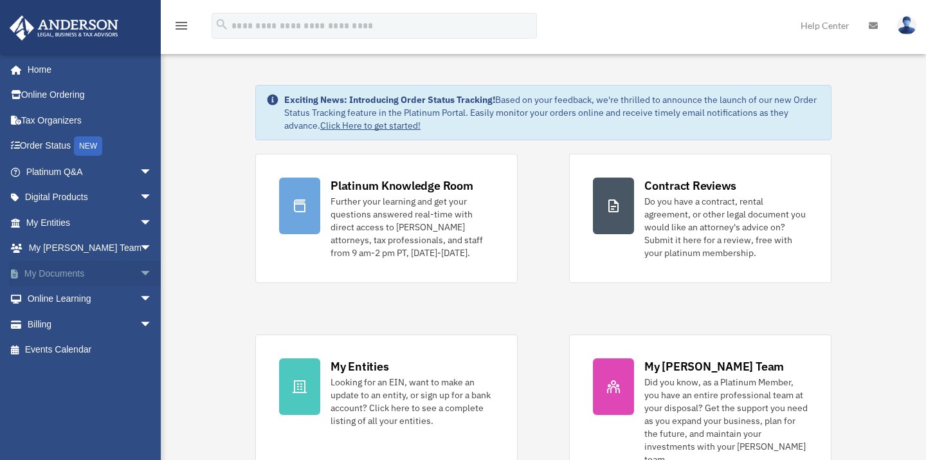
click at [140, 271] on span "arrow_drop_down" at bounding box center [153, 274] width 26 height 26
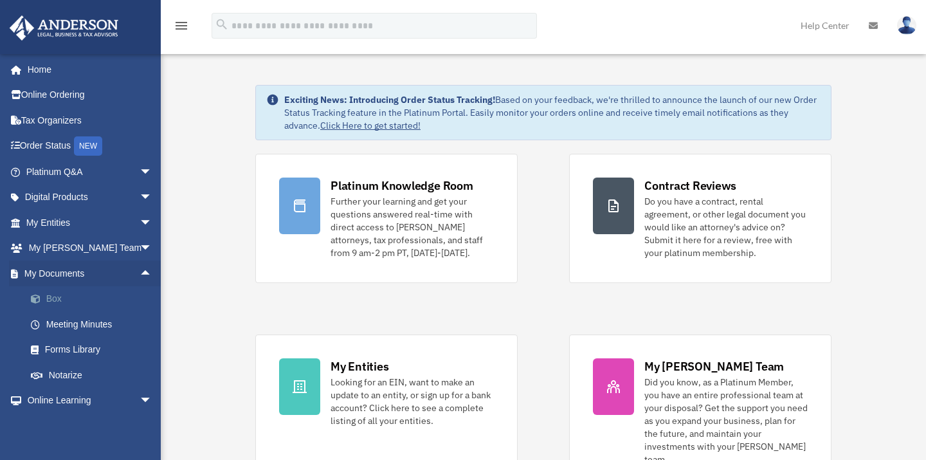
click at [60, 293] on link "Box" at bounding box center [95, 299] width 154 height 26
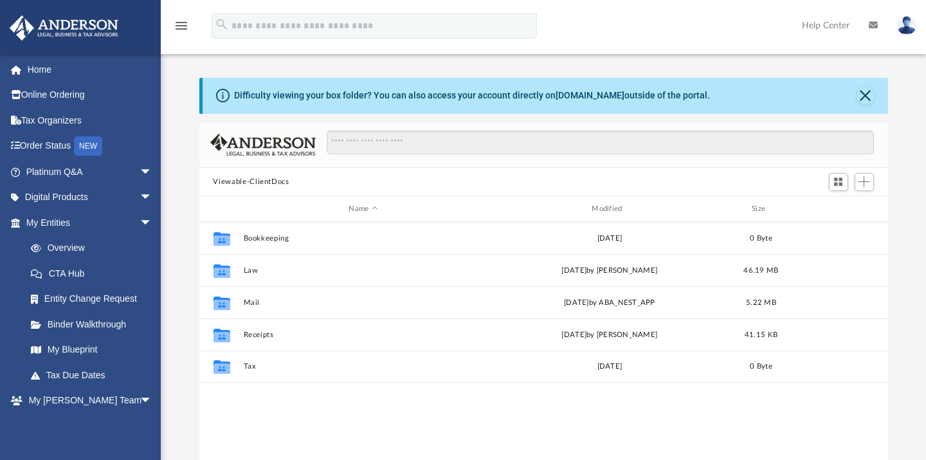
scroll to position [280, 678]
click at [140, 215] on span "arrow_drop_down" at bounding box center [153, 223] width 26 height 26
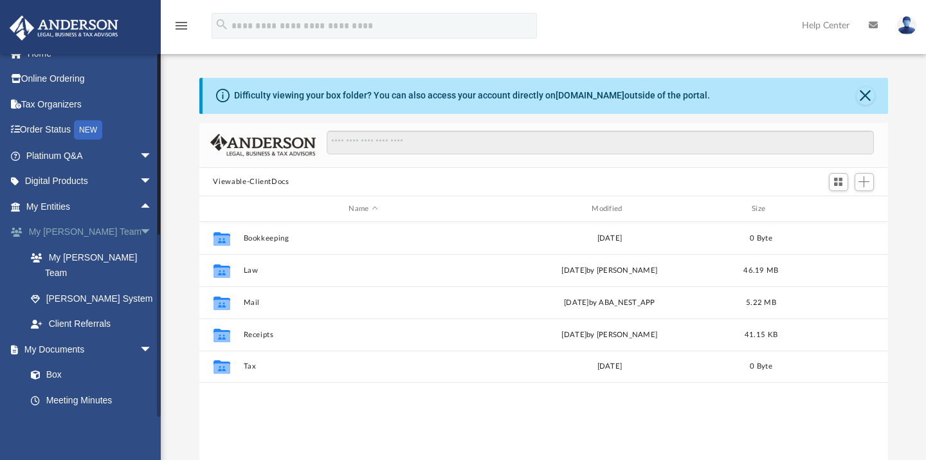
scroll to position [0, 0]
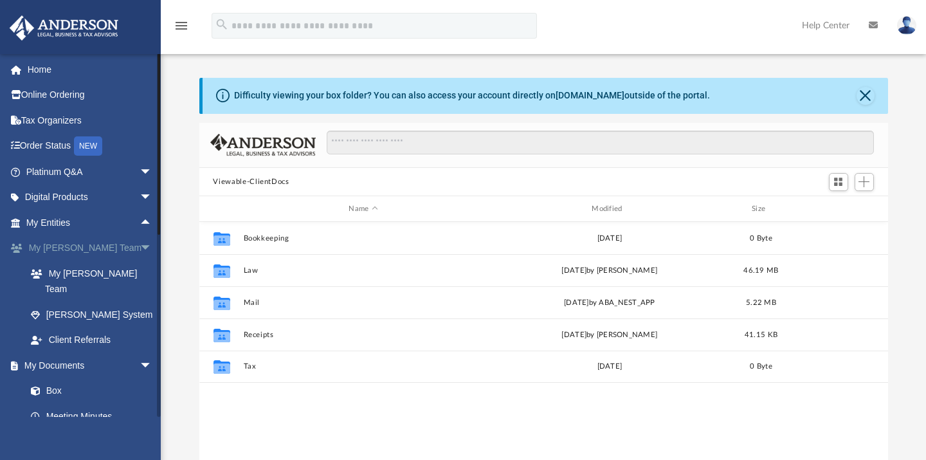
click at [140, 242] on span "arrow_drop_down" at bounding box center [153, 248] width 26 height 26
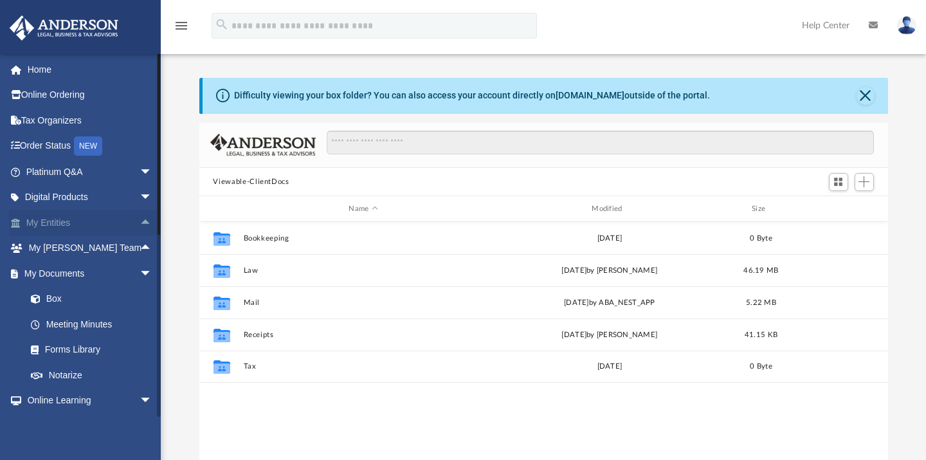
click at [140, 219] on span "arrow_drop_up" at bounding box center [153, 223] width 26 height 26
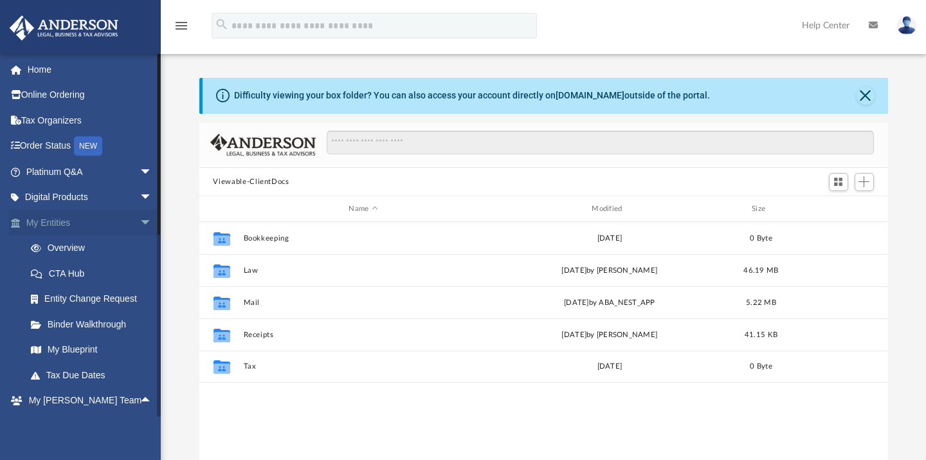
click at [140, 219] on span "arrow_drop_down" at bounding box center [153, 223] width 26 height 26
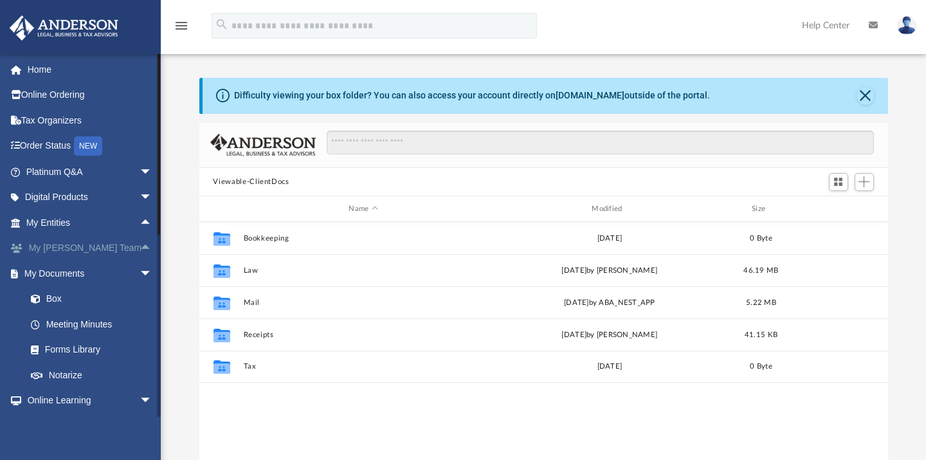
click at [140, 239] on span "arrow_drop_up" at bounding box center [153, 248] width 26 height 26
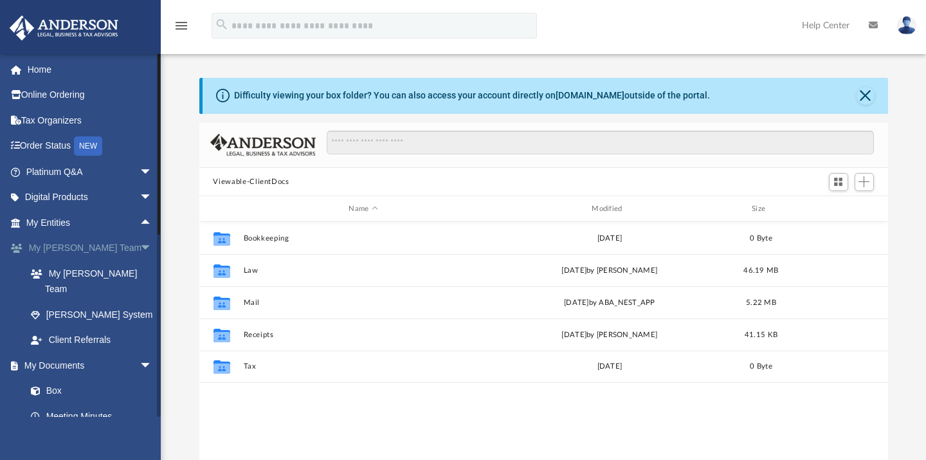
click at [140, 239] on span "arrow_drop_down" at bounding box center [153, 248] width 26 height 26
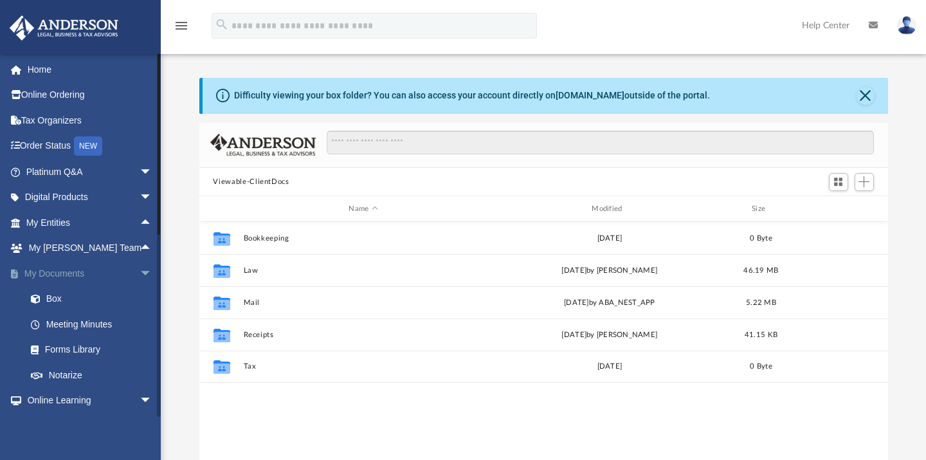
click at [140, 266] on span "arrow_drop_down" at bounding box center [153, 274] width 26 height 26
click at [140, 266] on span "arrow_drop_up" at bounding box center [153, 274] width 26 height 26
click at [140, 220] on span "arrow_drop_up" at bounding box center [153, 223] width 26 height 26
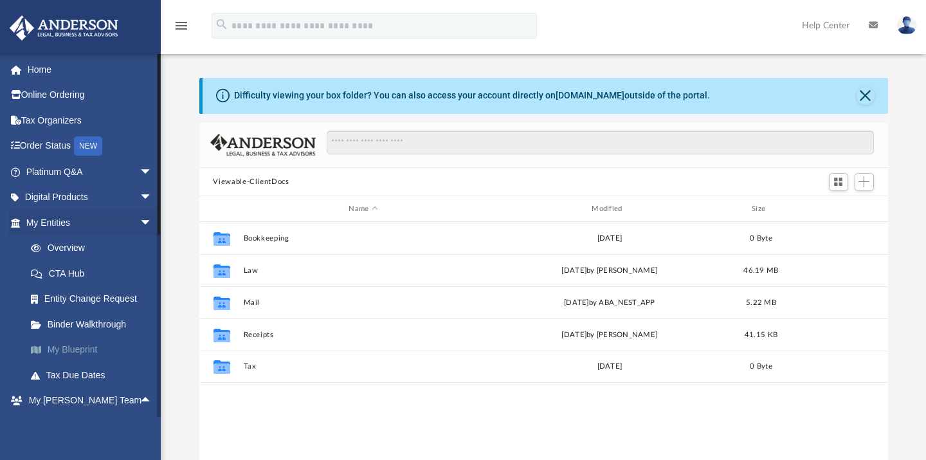
click at [87, 345] on link "My Blueprint" at bounding box center [95, 350] width 154 height 26
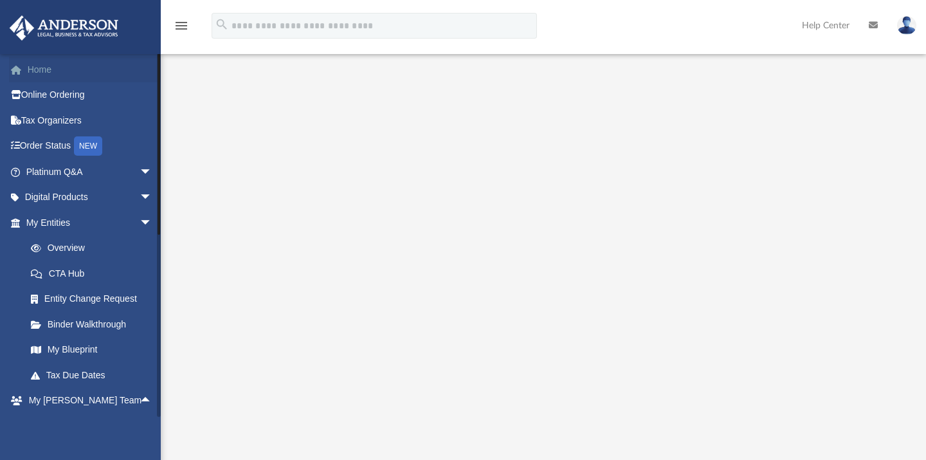
click at [43, 68] on link "Home" at bounding box center [90, 70] width 163 height 26
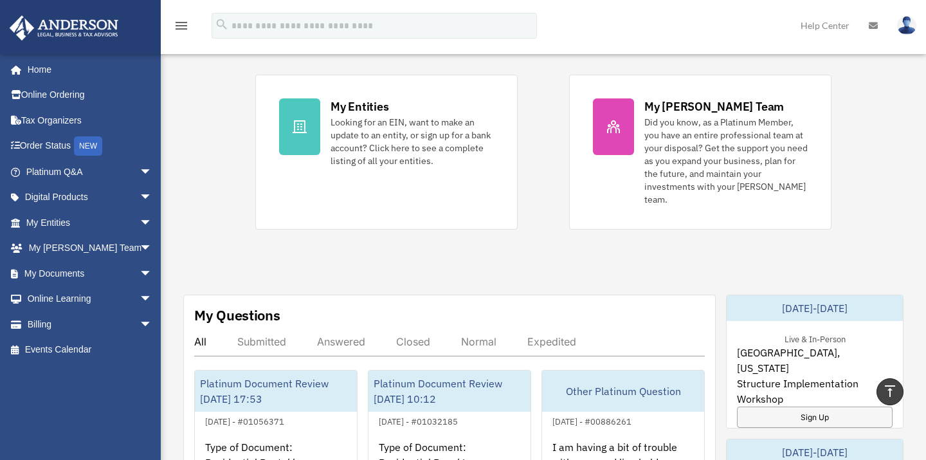
scroll to position [222, 0]
